Goal: Book appointment/travel/reservation

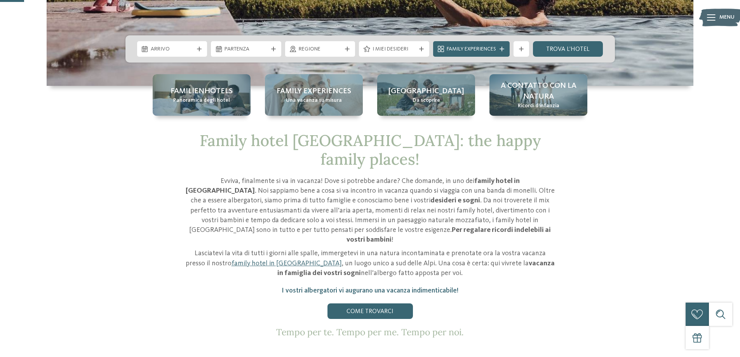
scroll to position [117, 0]
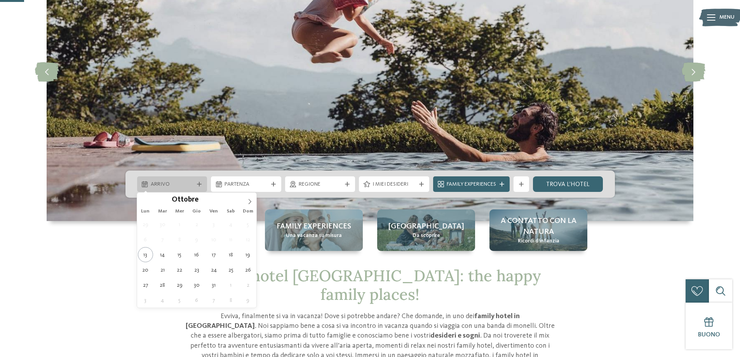
click at [199, 184] on icon at bounding box center [199, 184] width 5 height 5
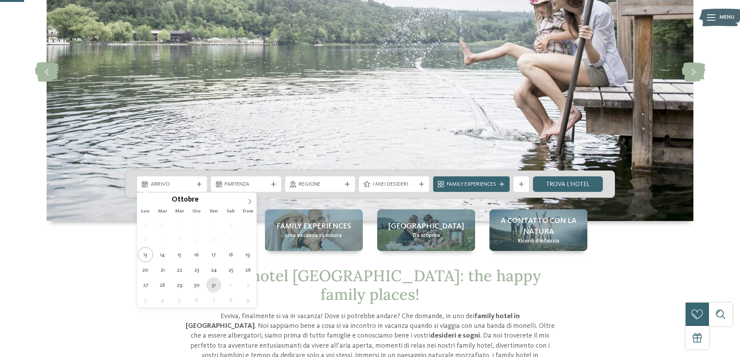
type div "[DATE]"
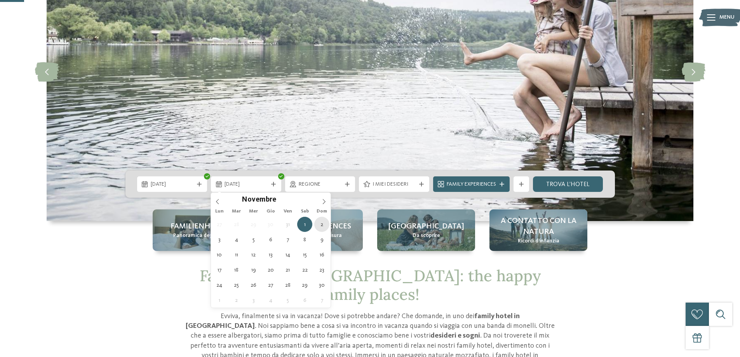
type div "[DATE]"
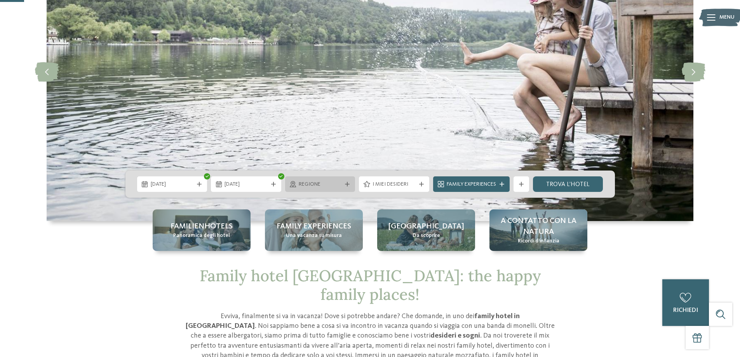
click at [348, 185] on icon at bounding box center [347, 184] width 5 height 5
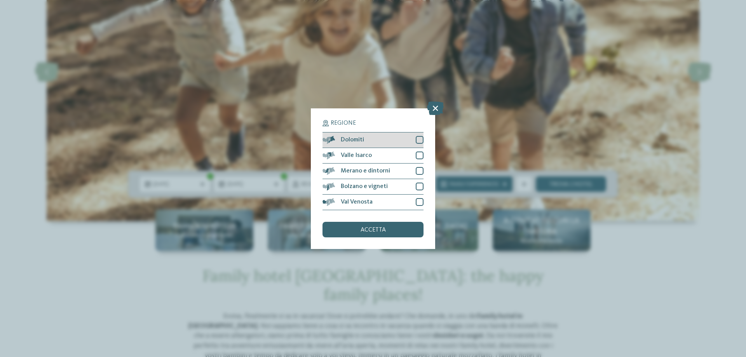
click at [421, 138] on div at bounding box center [420, 140] width 8 height 8
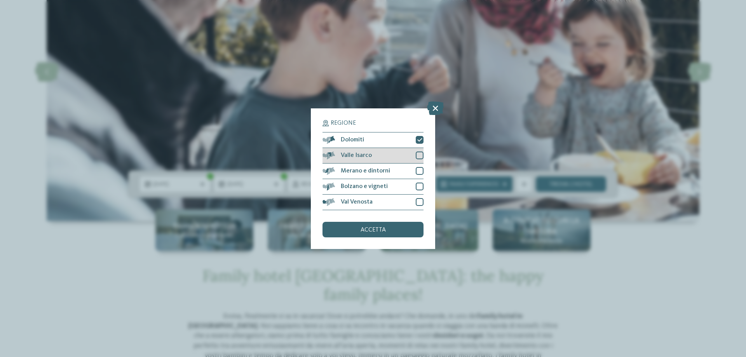
click at [418, 154] on div at bounding box center [420, 156] width 8 height 8
click at [421, 169] on div at bounding box center [420, 171] width 8 height 8
click at [420, 187] on div at bounding box center [420, 187] width 8 height 8
click at [421, 205] on div at bounding box center [420, 202] width 8 height 8
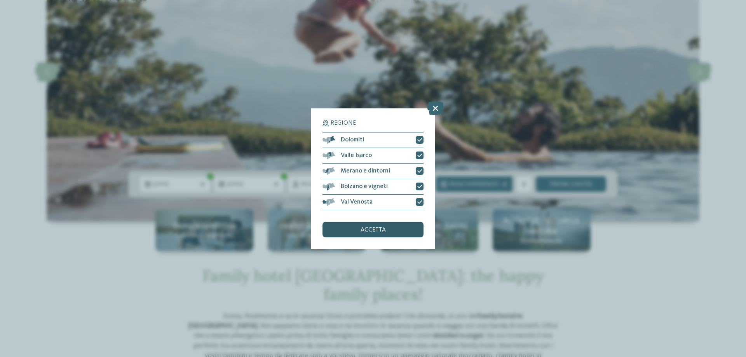
click at [398, 230] on div "accetta" at bounding box center [373, 230] width 101 height 16
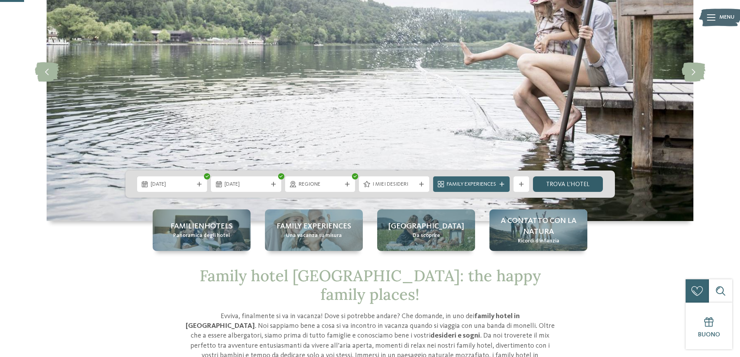
click at [571, 183] on link "trova l’hotel" at bounding box center [568, 184] width 70 height 16
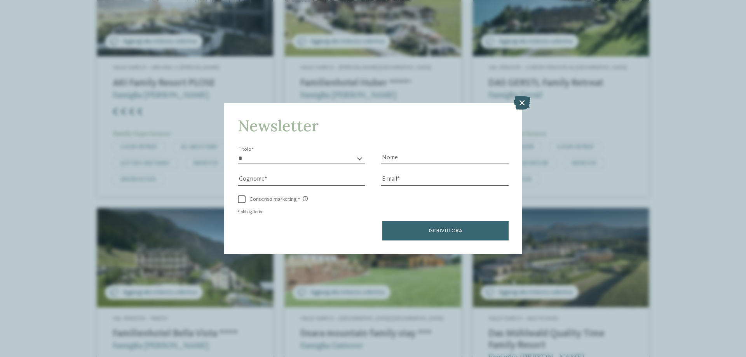
click at [522, 103] on icon at bounding box center [522, 103] width 17 height 14
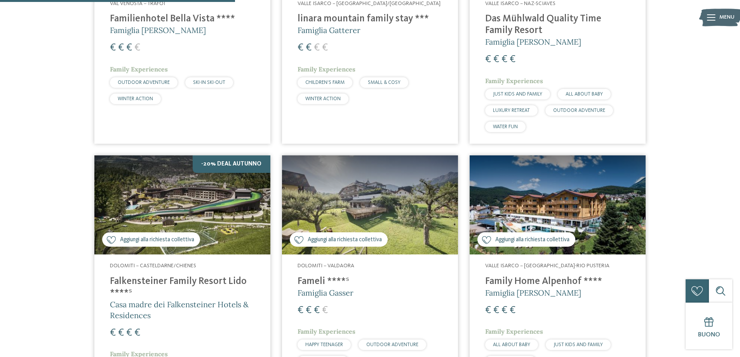
scroll to position [696, 0]
